Goal: Answer question/provide support: Share knowledge or assist other users

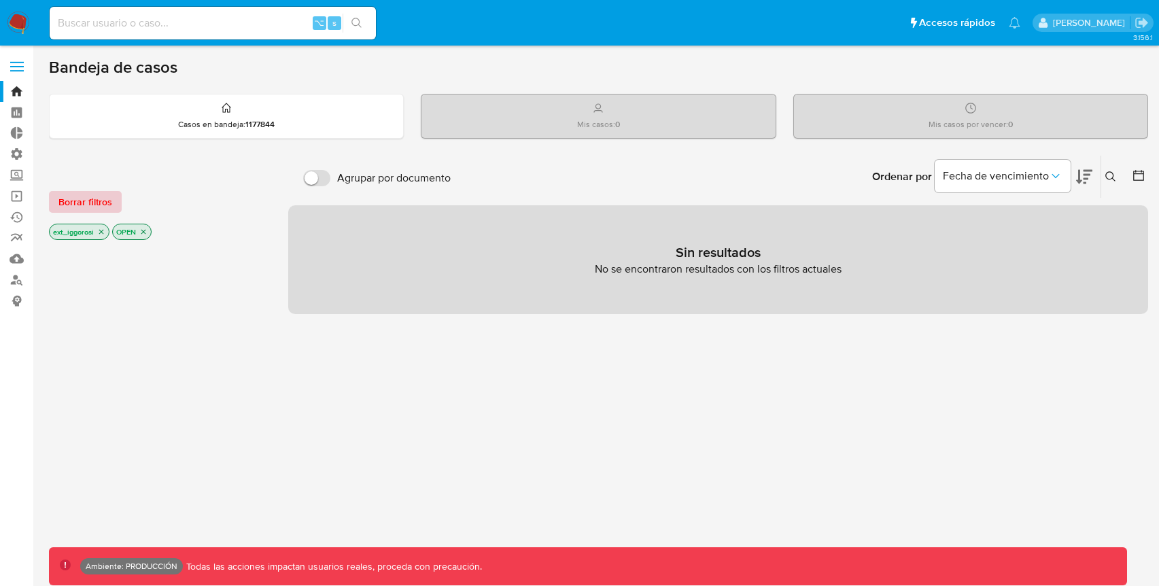
click at [97, 201] on span "Borrar filtros" at bounding box center [85, 201] width 54 height 19
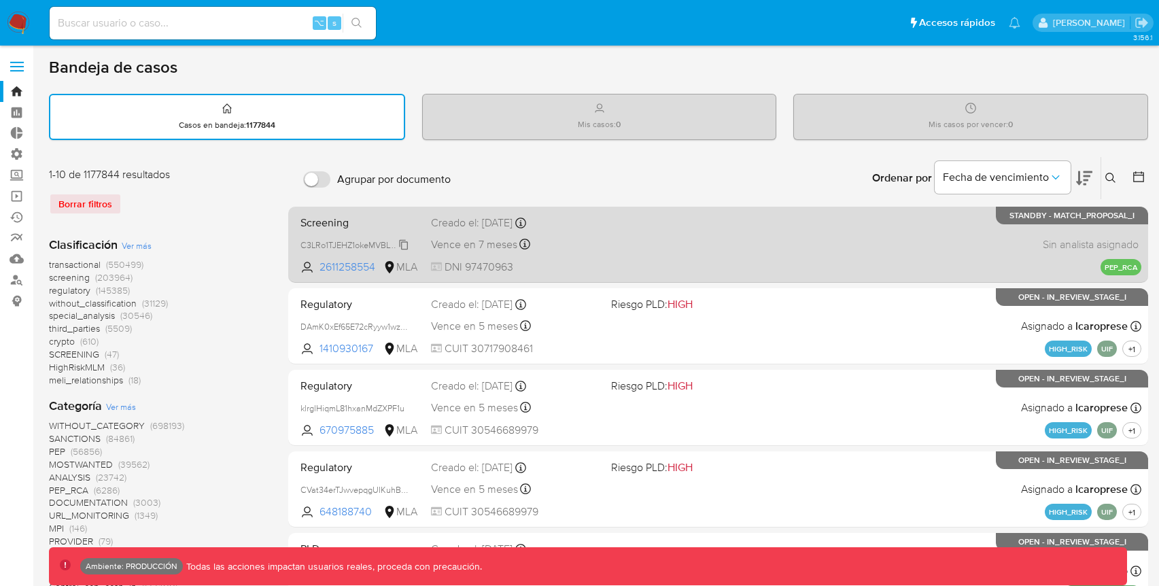
click at [387, 240] on span "C3LRo1TJEHZ1okeMVBLYyzJL" at bounding box center [354, 244] width 109 height 15
click at [575, 221] on div "Creado el: 13/08/2025 Creado el: 13/08/2025 12:43:03" at bounding box center [515, 222] width 169 height 15
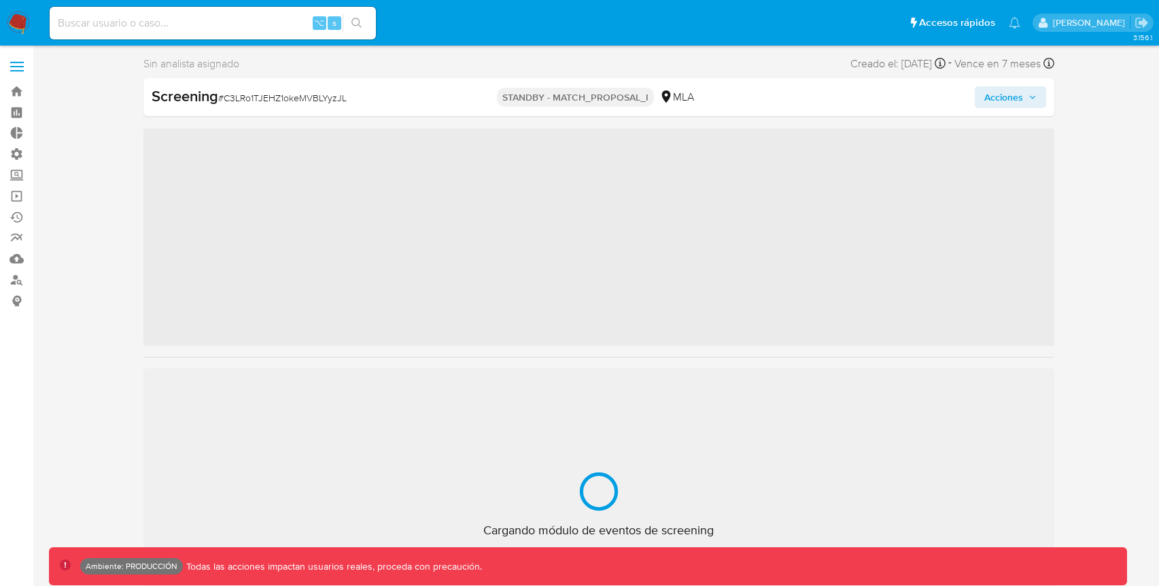
scroll to position [640, 0]
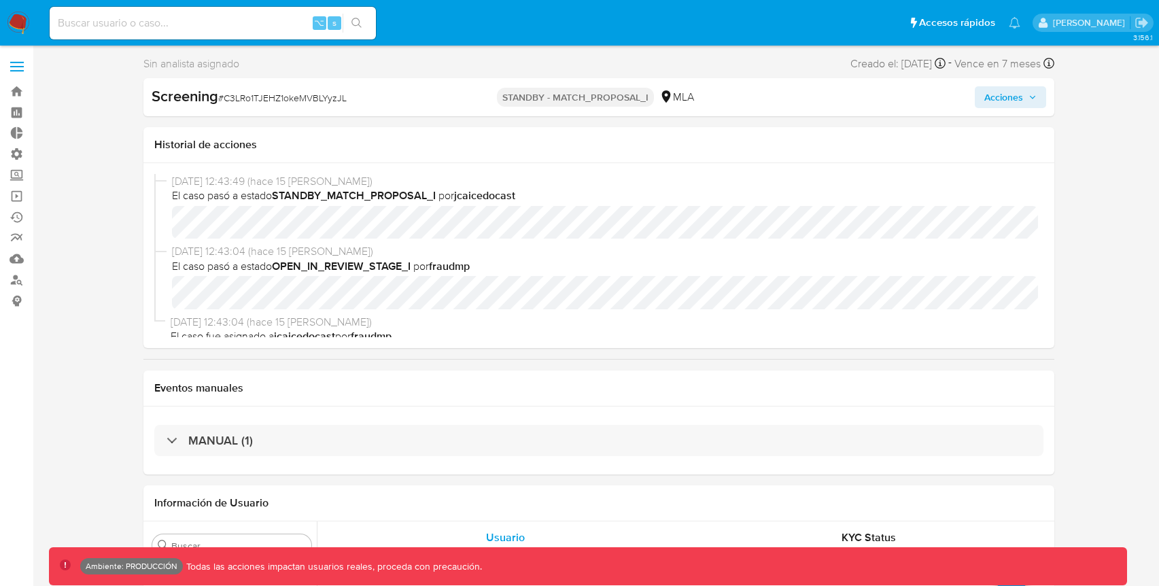
select select "10"
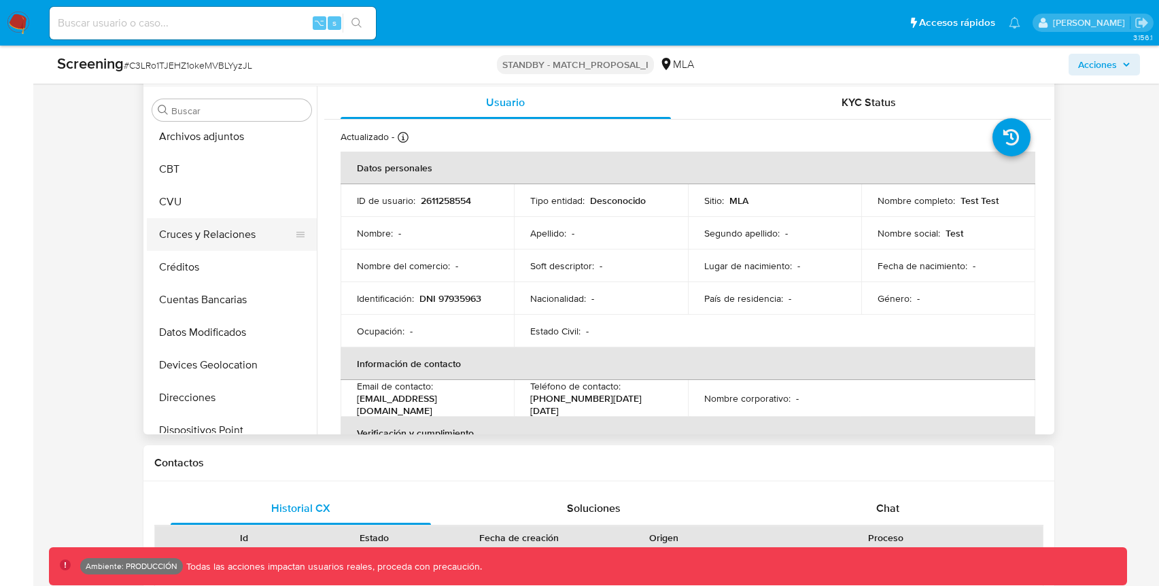
scroll to position [0, 0]
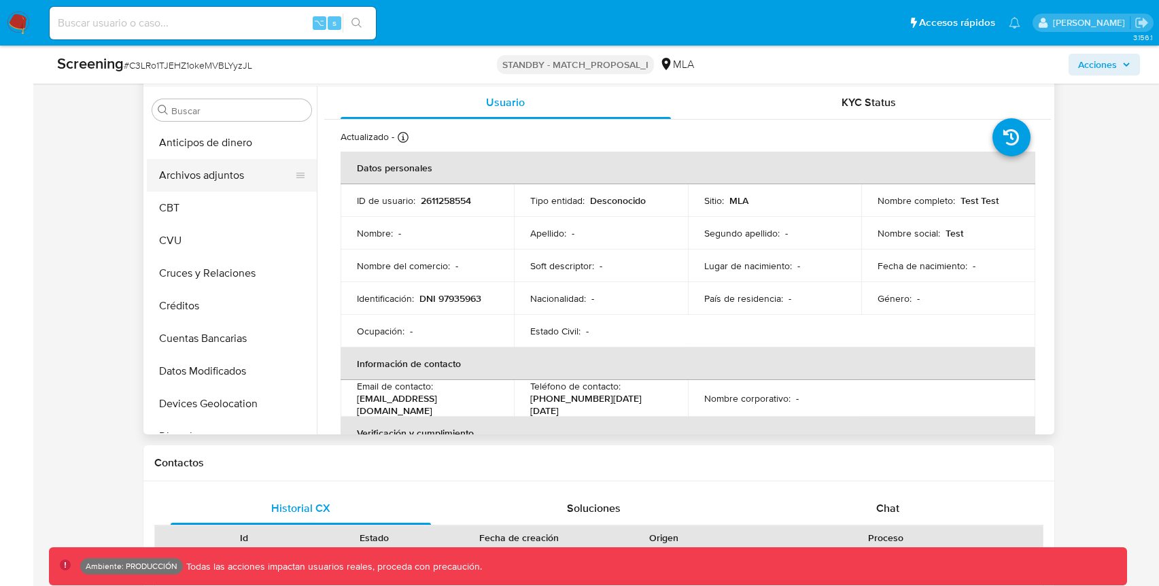
click at [222, 162] on button "Archivos adjuntos" at bounding box center [226, 175] width 159 height 33
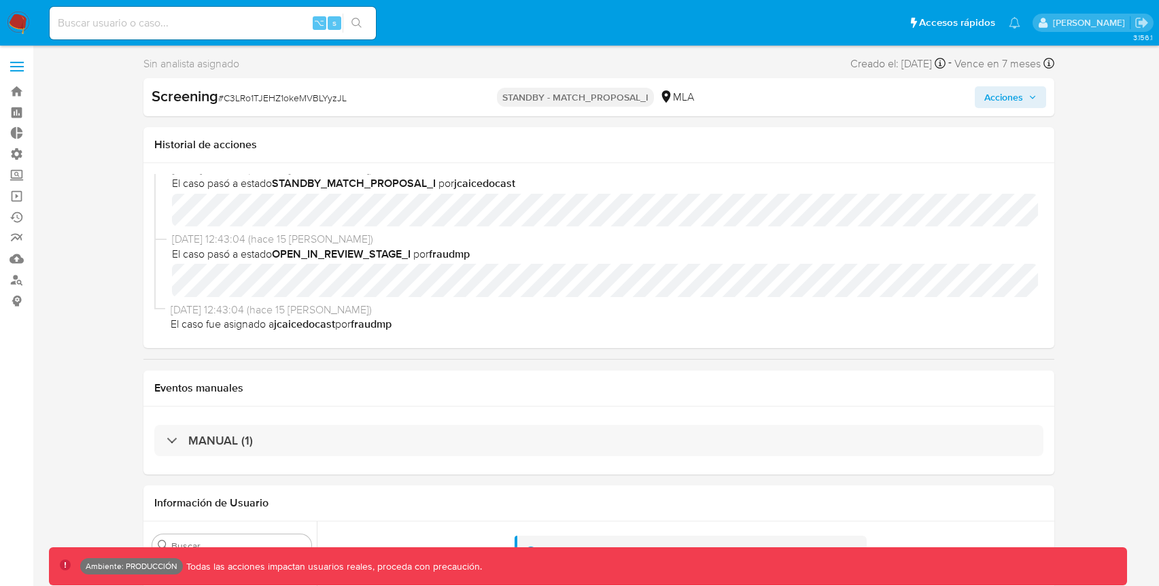
click at [628, 99] on p "STANDBY - MATCH_PROPOSAL_I" at bounding box center [575, 97] width 157 height 19
click at [233, 24] on input at bounding box center [213, 23] width 326 height 18
type input "fravega"
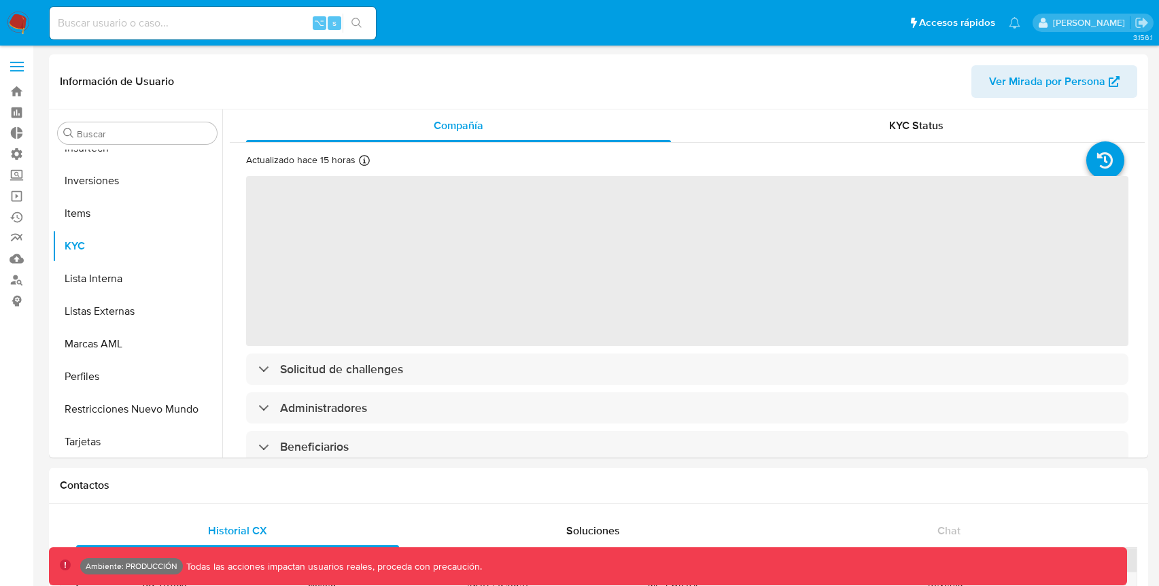
scroll to position [640, 0]
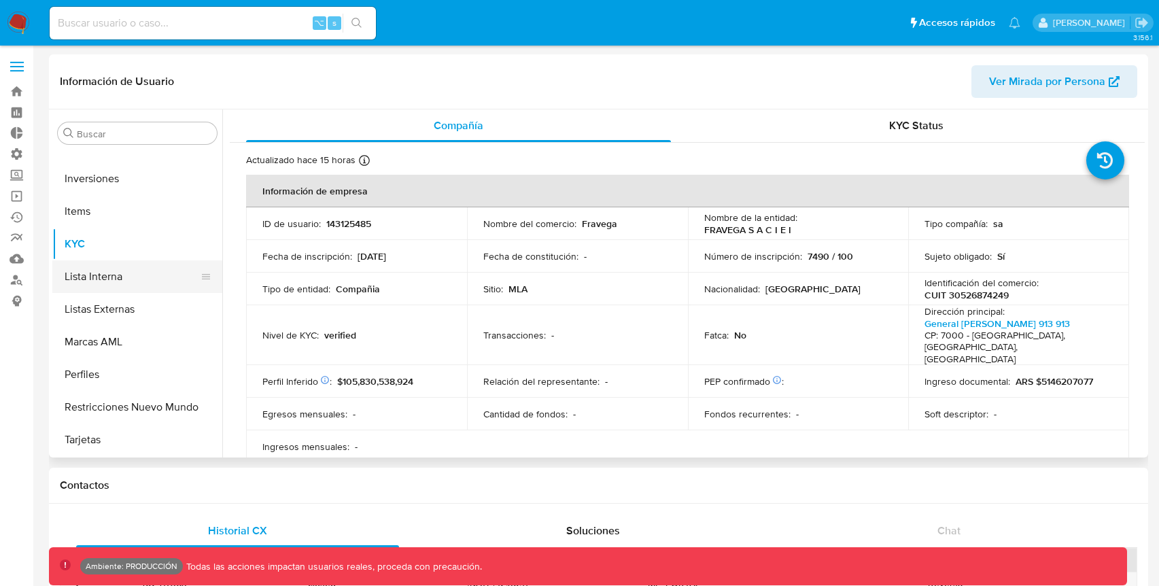
select select "10"
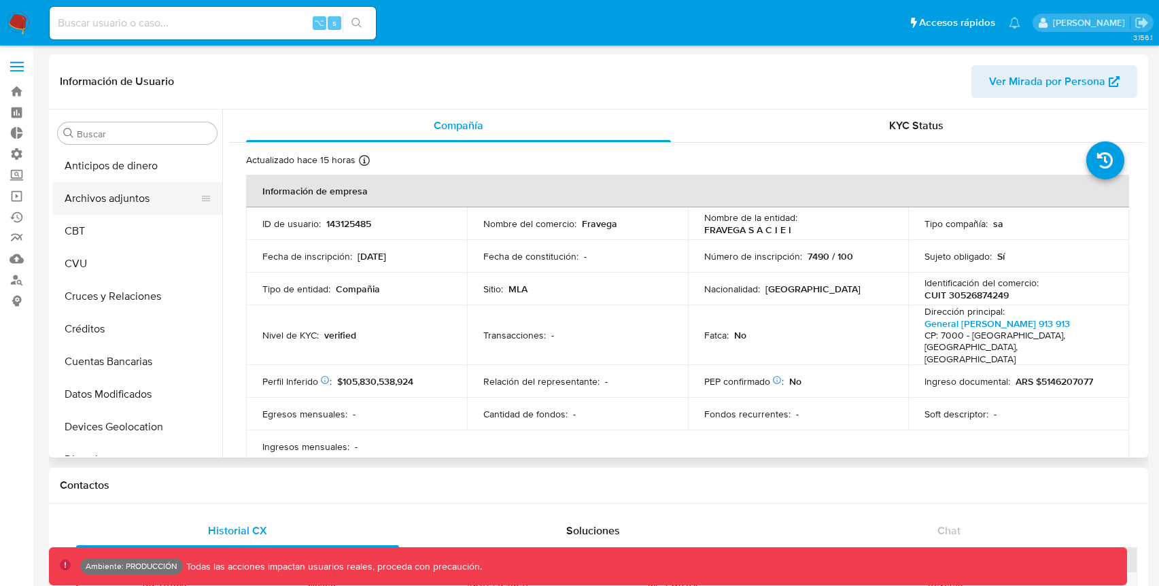
click at [129, 203] on button "Archivos adjuntos" at bounding box center [131, 198] width 159 height 33
